Goal: Task Accomplishment & Management: Manage account settings

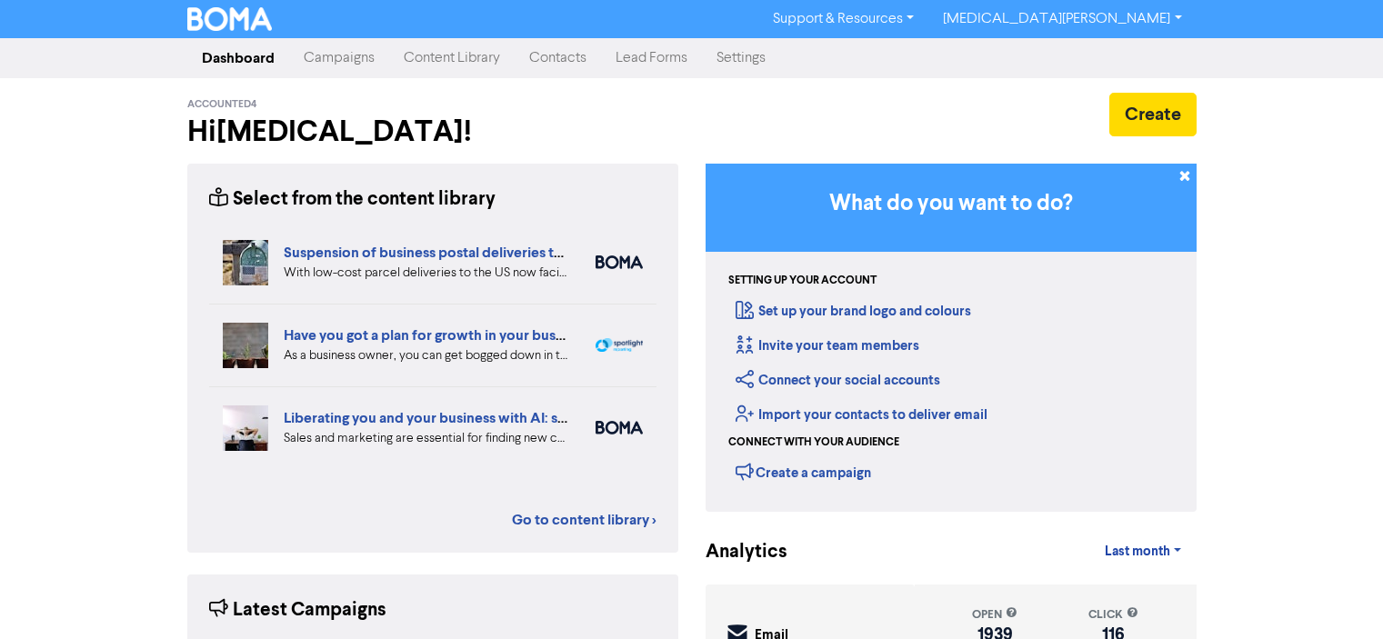
click at [540, 56] on link "Contacts" at bounding box center [557, 58] width 86 height 36
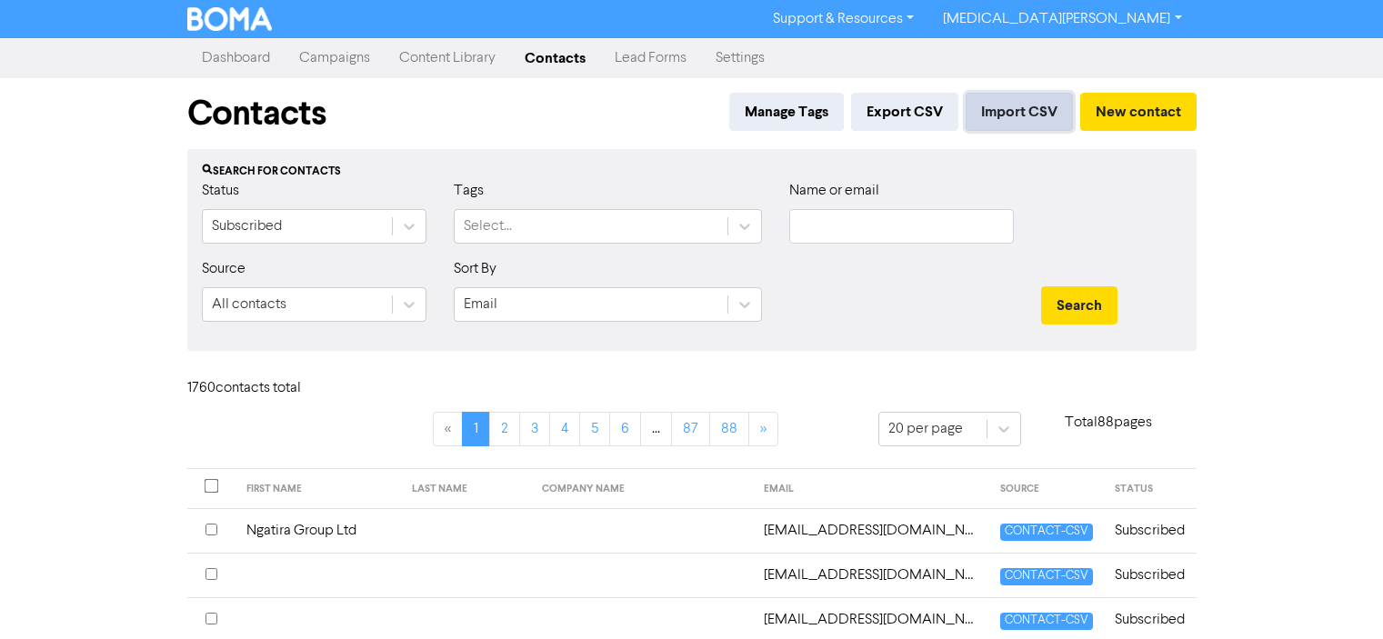
click at [1003, 113] on button "Import CSV" at bounding box center [1018, 112] width 107 height 38
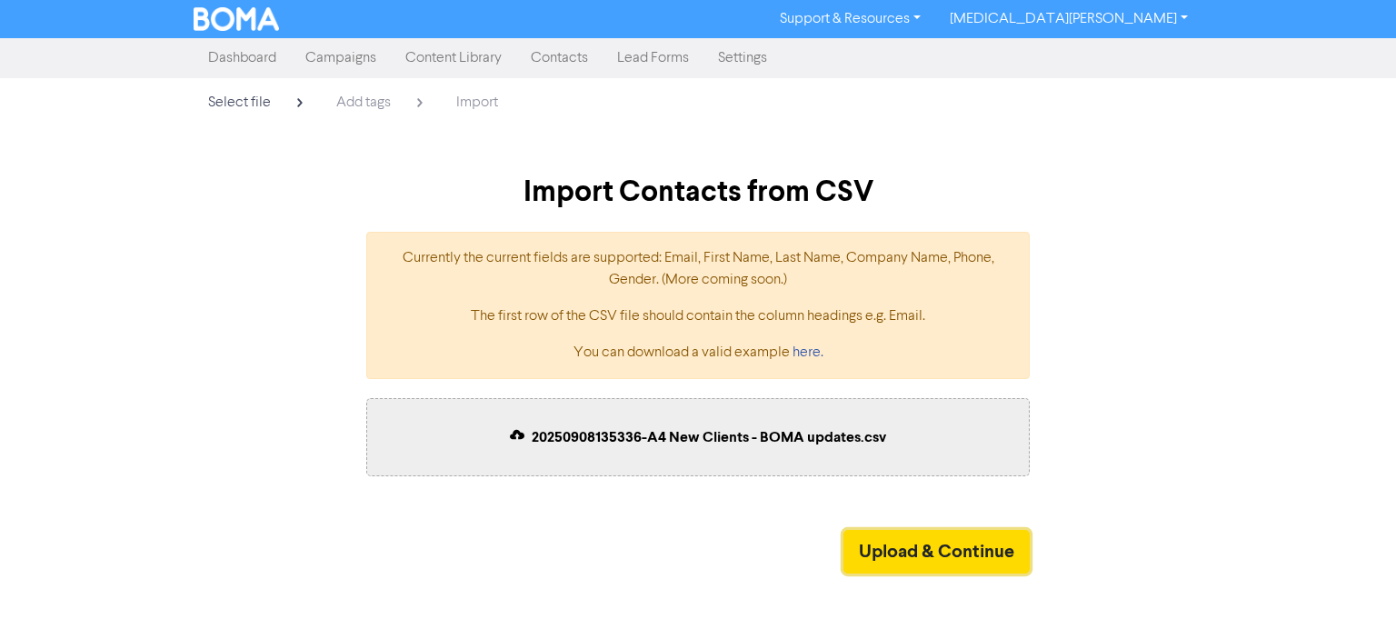
click at [945, 538] on button "Upload & Continue" at bounding box center [937, 552] width 186 height 44
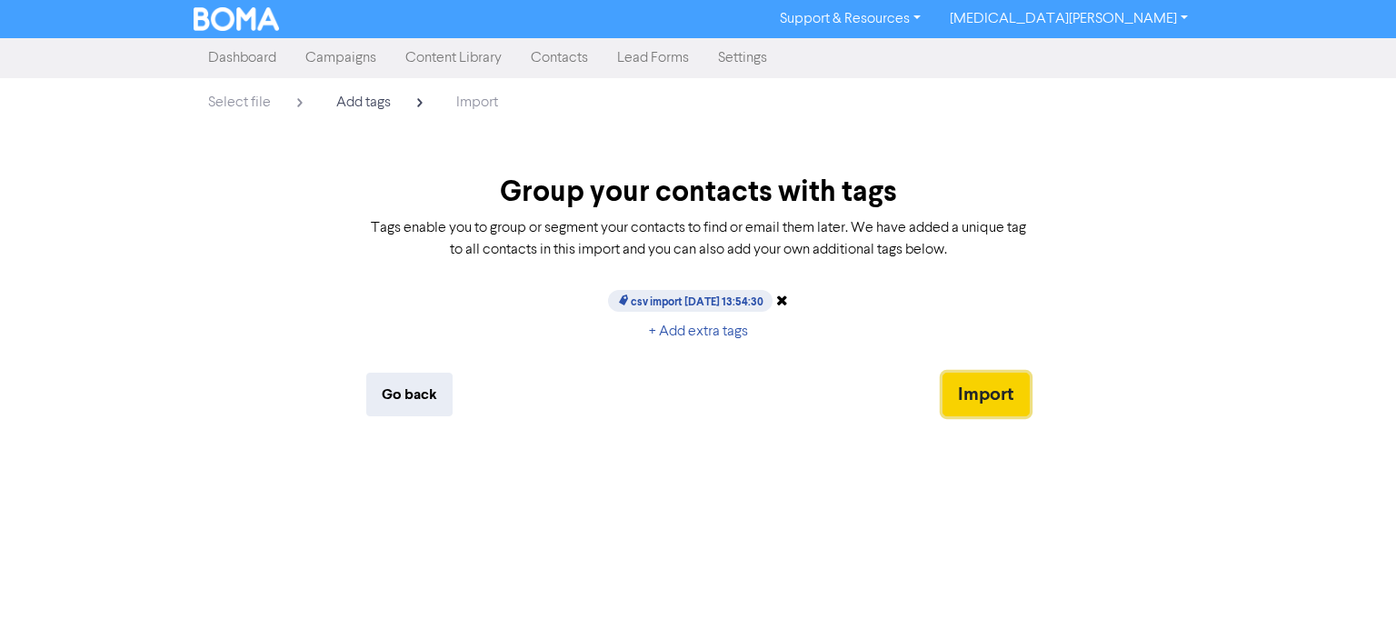
click at [967, 413] on button "Import" at bounding box center [986, 395] width 87 height 44
